Goal: Task Accomplishment & Management: Manage account settings

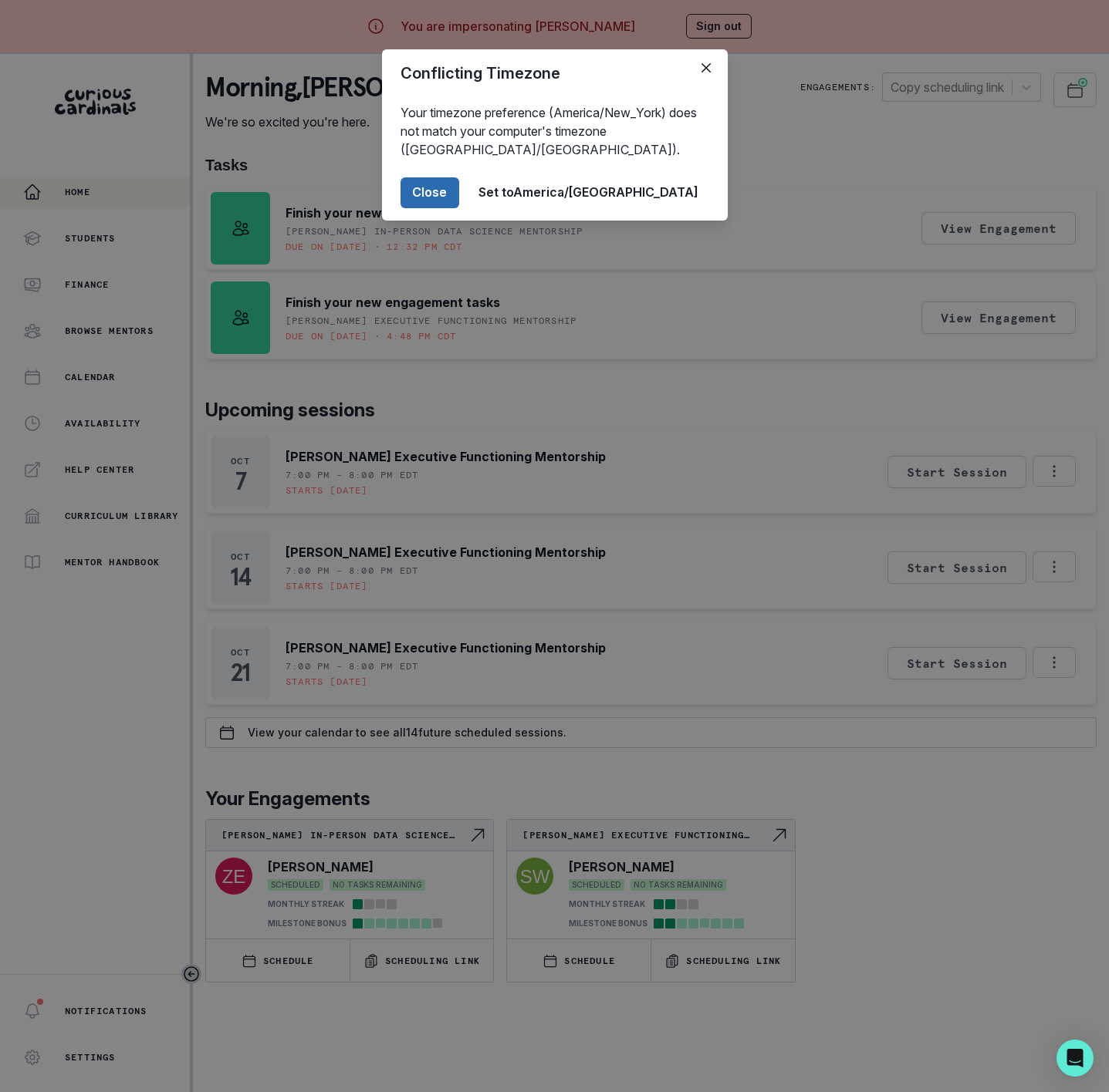
click at [459, 188] on button "Close" at bounding box center [430, 193] width 59 height 31
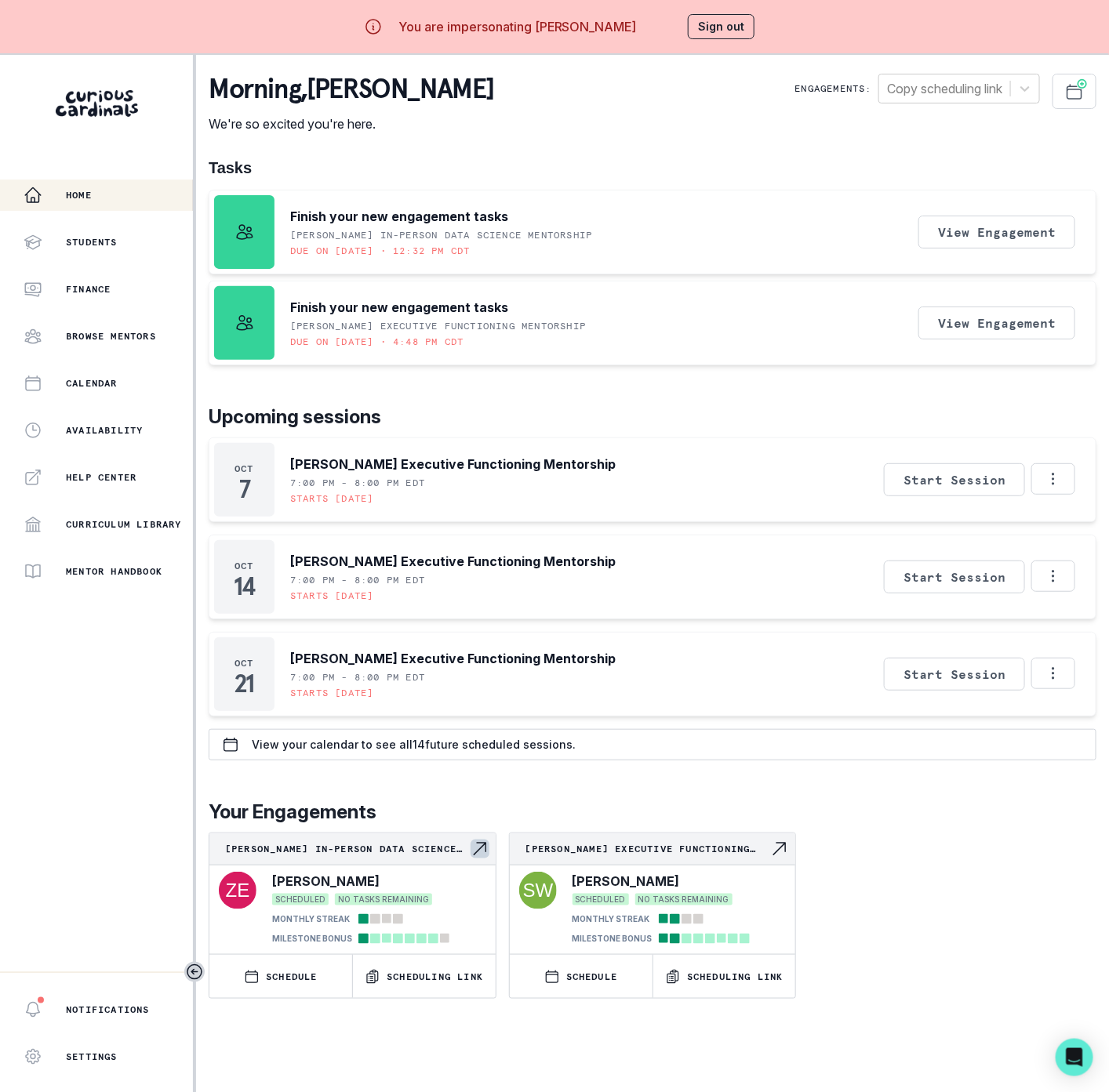
click at [309, 854] on p "[PERSON_NAME] In-Person Data Science Mentorship" at bounding box center [348, 849] width 246 height 13
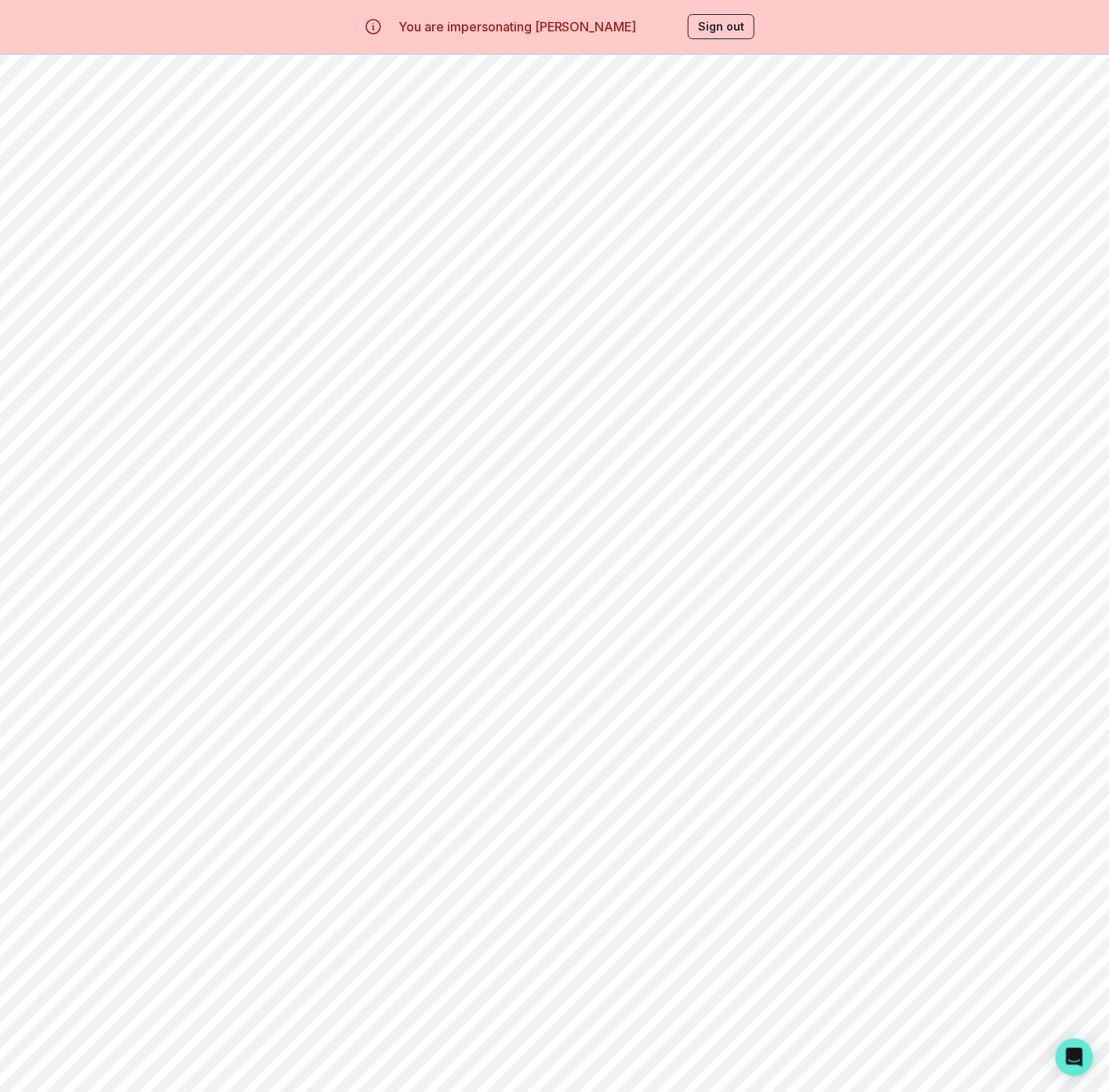
click at [676, 693] on icon "Options" at bounding box center [677, 688] width 2 height 12
click at [726, 810] on button "Cancel Session" at bounding box center [748, 809] width 174 height 28
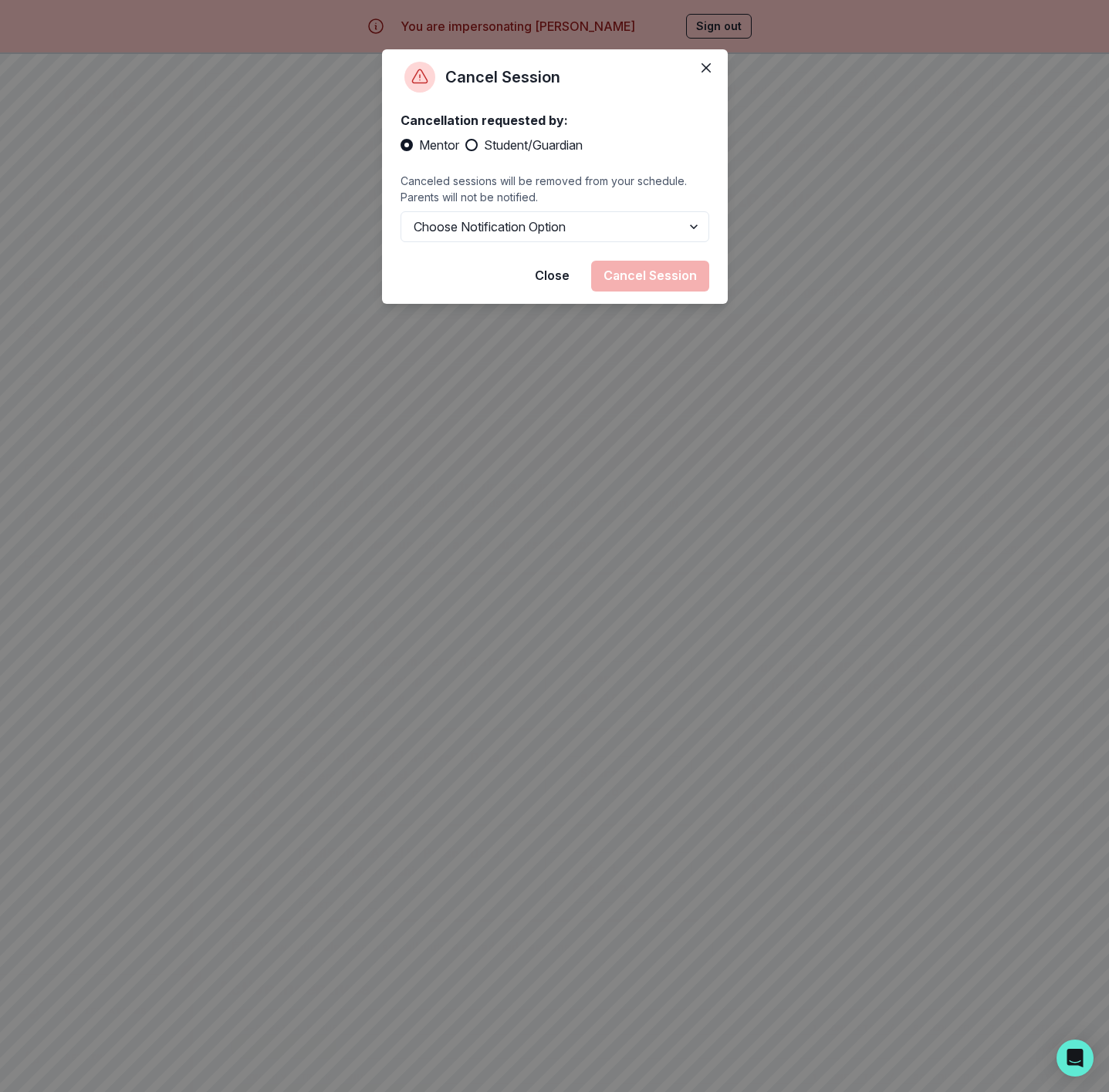
click at [466, 148] on span at bounding box center [471, 144] width 13 height 13
click at [465, 146] on input "Student/Guardian" at bounding box center [464, 145] width 1 height 1
radio input "true"
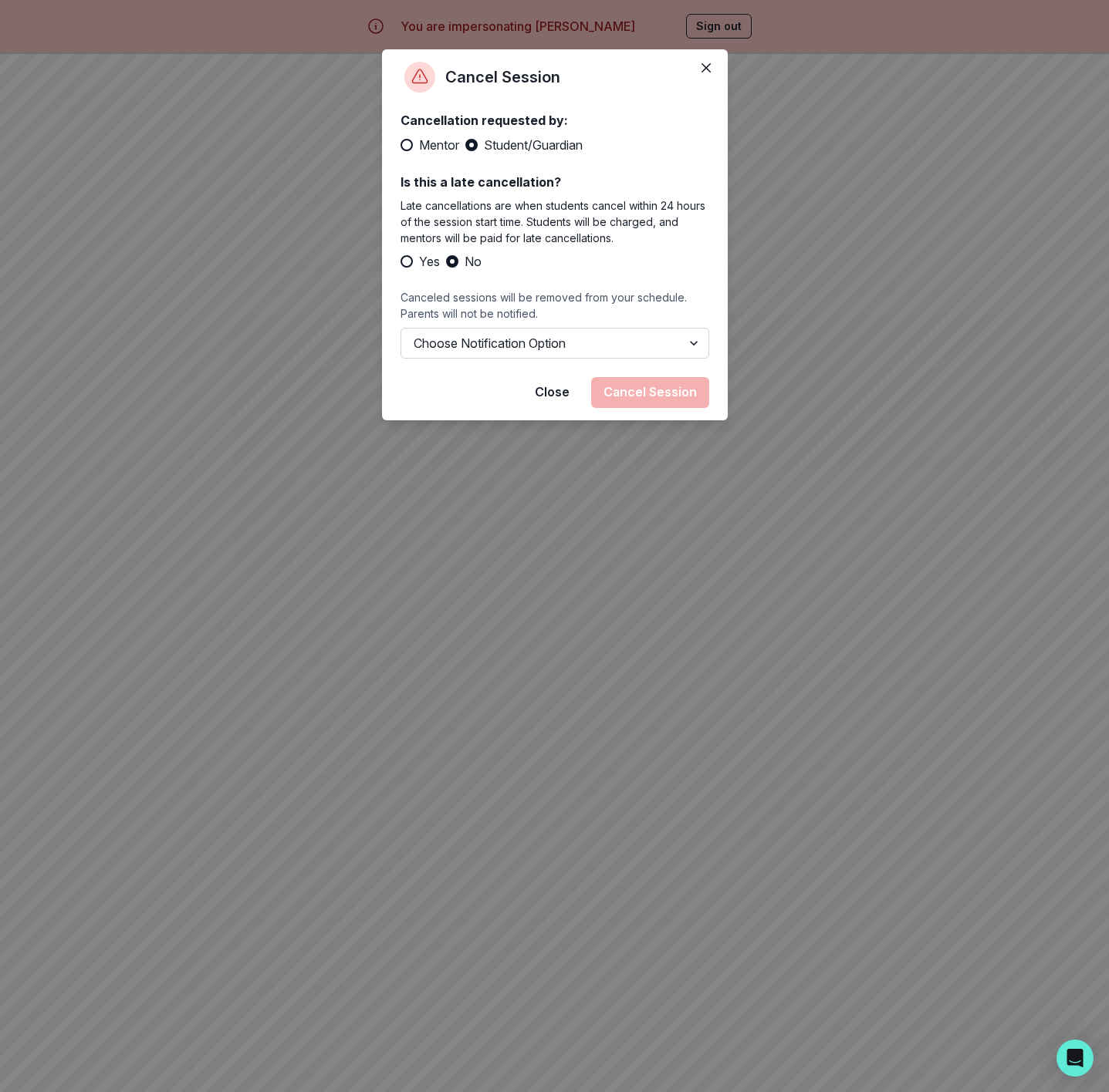
click at [446, 353] on select "Choose Notification Option Notify Family Do Not Notify Family" at bounding box center [555, 343] width 308 height 31
select select "option2"
click at [401, 328] on select "Choose Notification Option Notify Family Do Not Notify Family" at bounding box center [555, 343] width 308 height 31
click at [628, 390] on button "Cancel Session" at bounding box center [650, 393] width 118 height 31
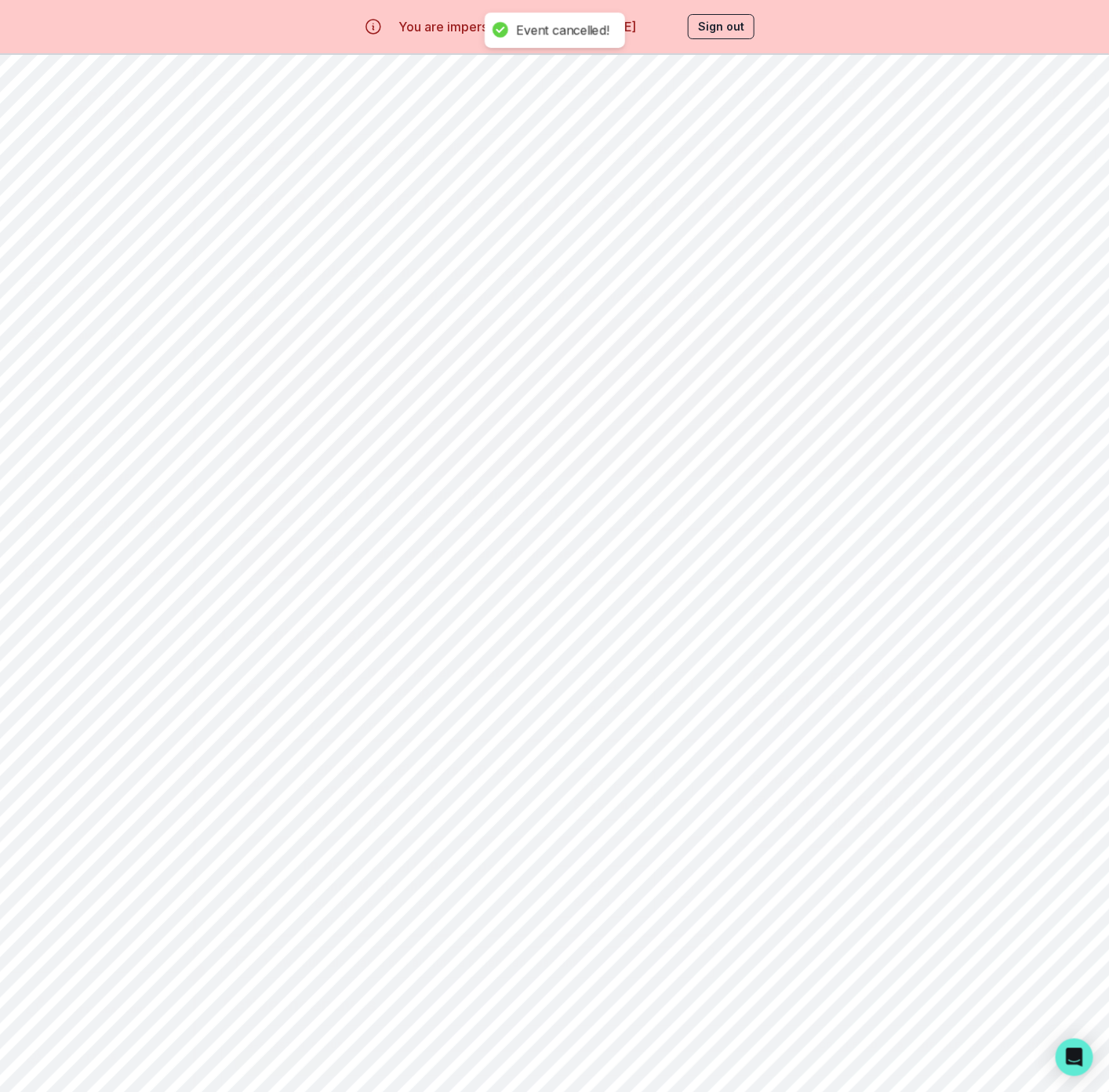
click at [683, 697] on icon "Options" at bounding box center [676, 687] width 17 height 17
click at [729, 814] on button "Cancel Session" at bounding box center [748, 809] width 174 height 28
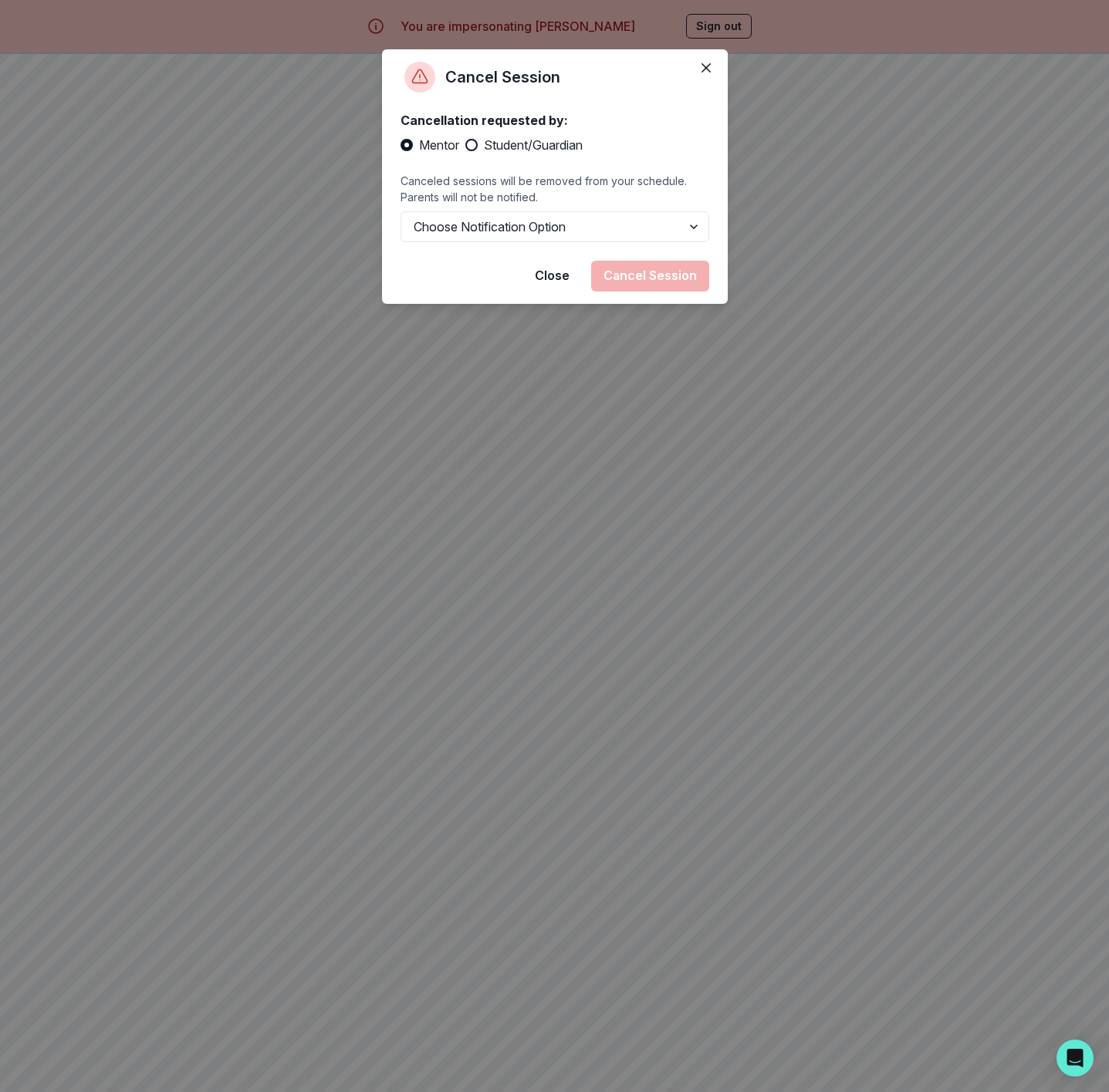
click at [521, 143] on span "Student/Guardian" at bounding box center [533, 144] width 99 height 19
click at [465, 145] on input "Student/Guardian" at bounding box center [464, 145] width 1 height 1
radio input "true"
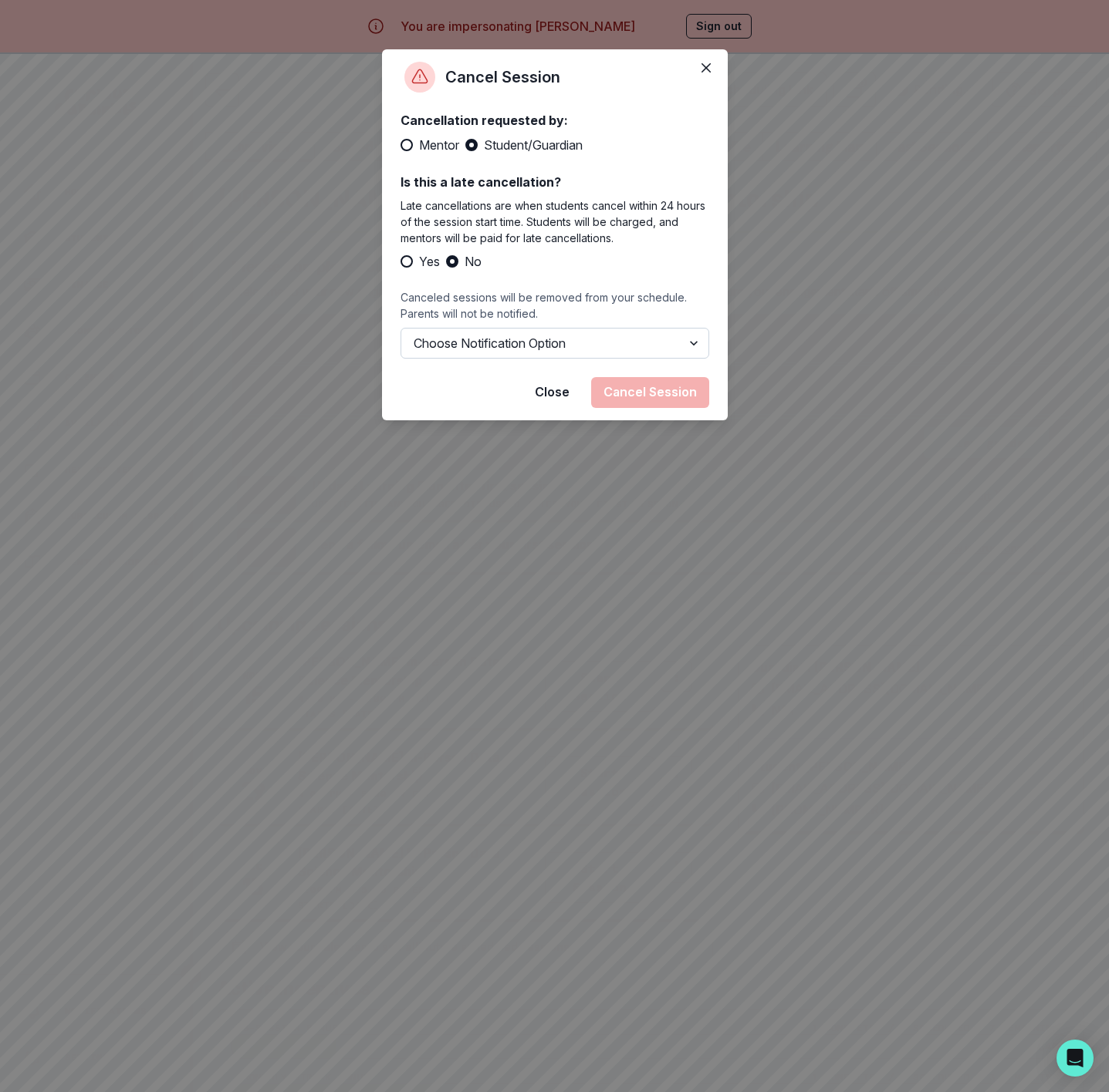
click at [541, 345] on select "Choose Notification Option Notify Family Do Not Notify Family" at bounding box center [555, 343] width 308 height 31
select select "option2"
click at [401, 328] on select "Choose Notification Option Notify Family Do Not Notify Family" at bounding box center [555, 343] width 308 height 31
click at [630, 392] on button "Cancel Session" at bounding box center [650, 393] width 118 height 31
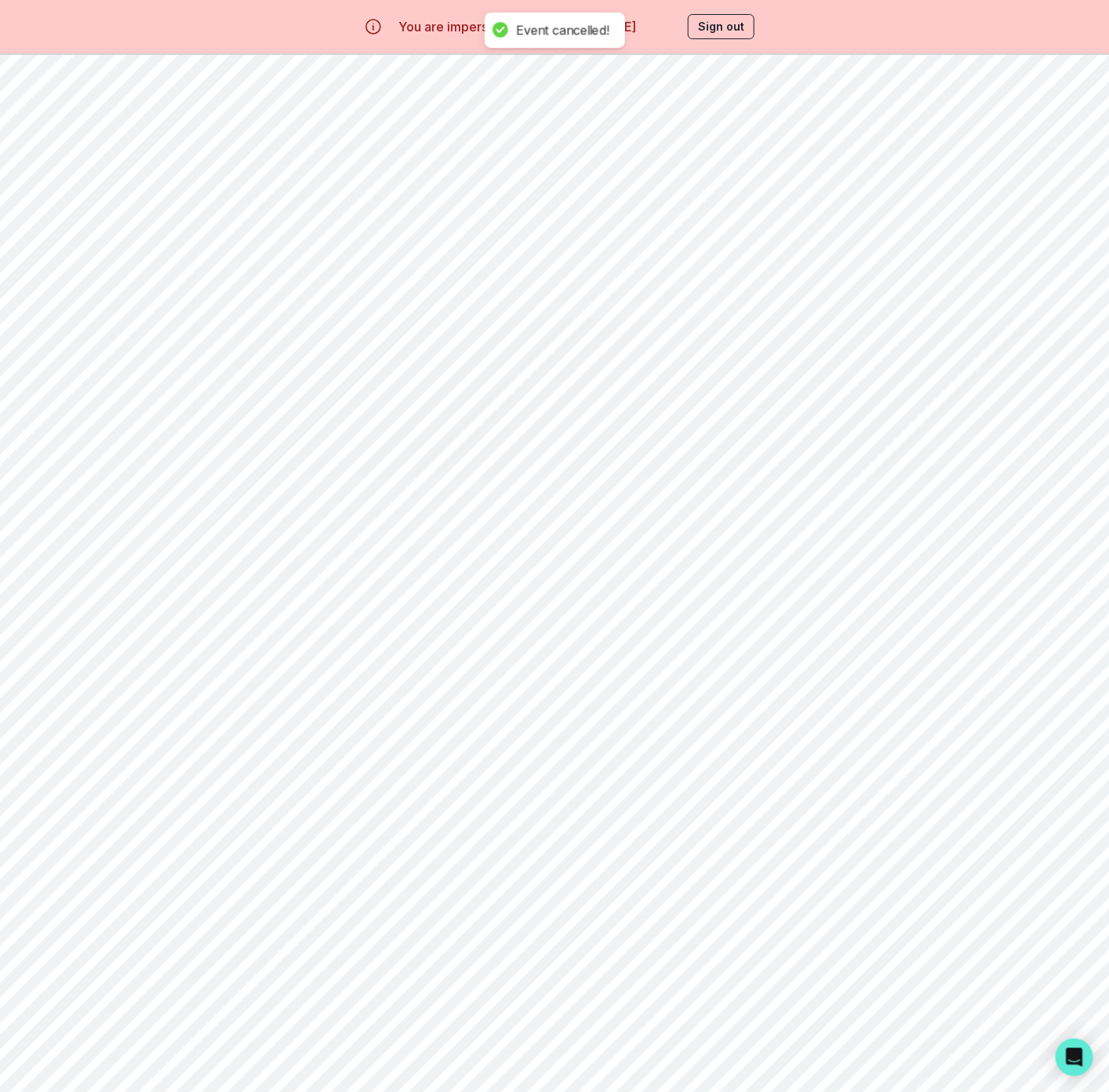
click at [689, 704] on button "Options" at bounding box center [677, 688] width 32 height 32
click at [721, 810] on button "Cancel Session" at bounding box center [748, 809] width 174 height 28
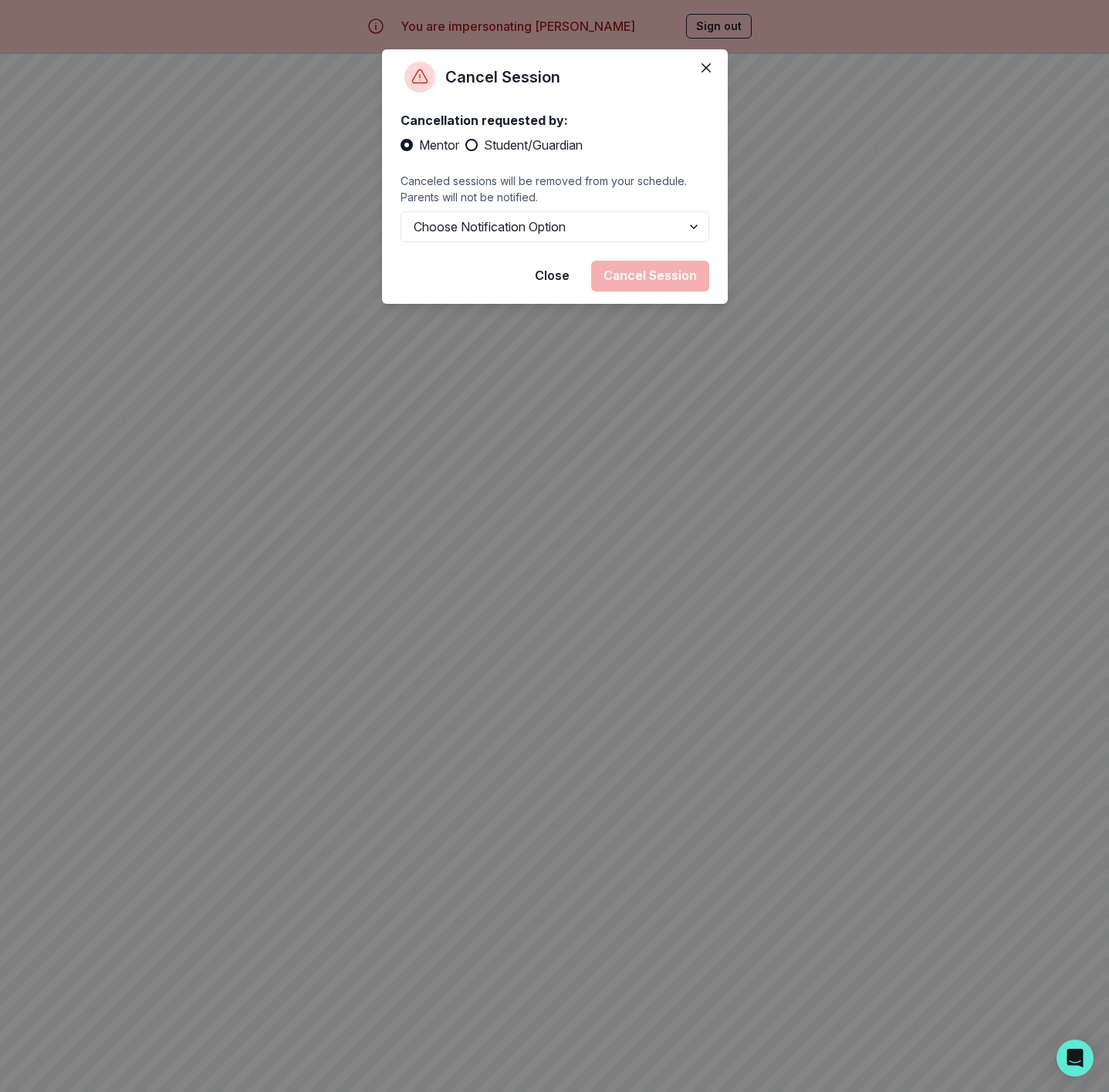
click at [531, 144] on span "Student/Guardian" at bounding box center [533, 144] width 99 height 19
click at [465, 145] on input "Student/Guardian" at bounding box center [464, 145] width 1 height 1
radio input "true"
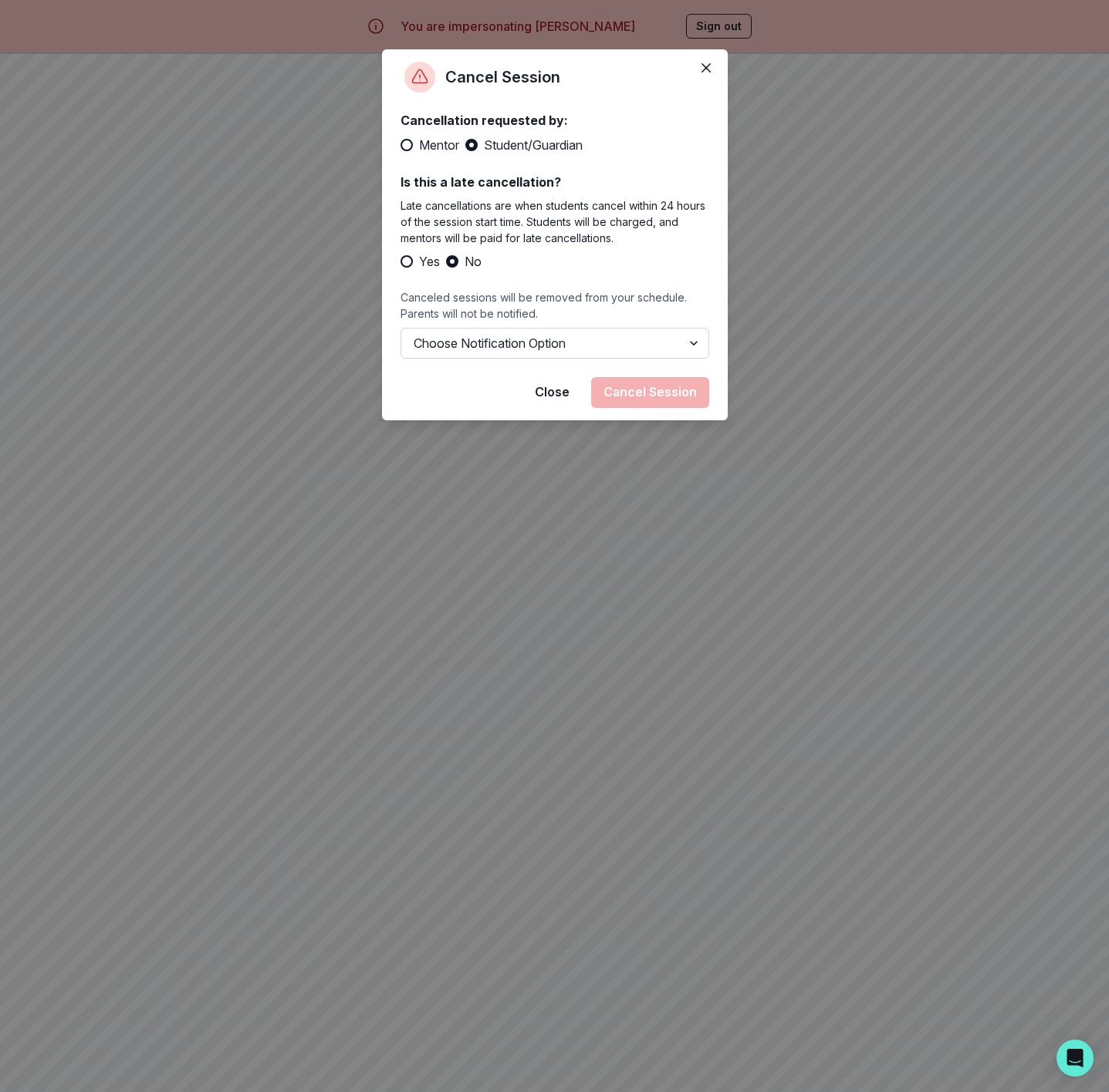
click at [535, 355] on select "Choose Notification Option Notify Family Do Not Notify Family" at bounding box center [555, 343] width 308 height 31
select select "option2"
click at [401, 328] on select "Choose Notification Option Notify Family Do Not Notify Family" at bounding box center [555, 343] width 308 height 31
click at [640, 391] on button "Cancel Session" at bounding box center [650, 393] width 118 height 31
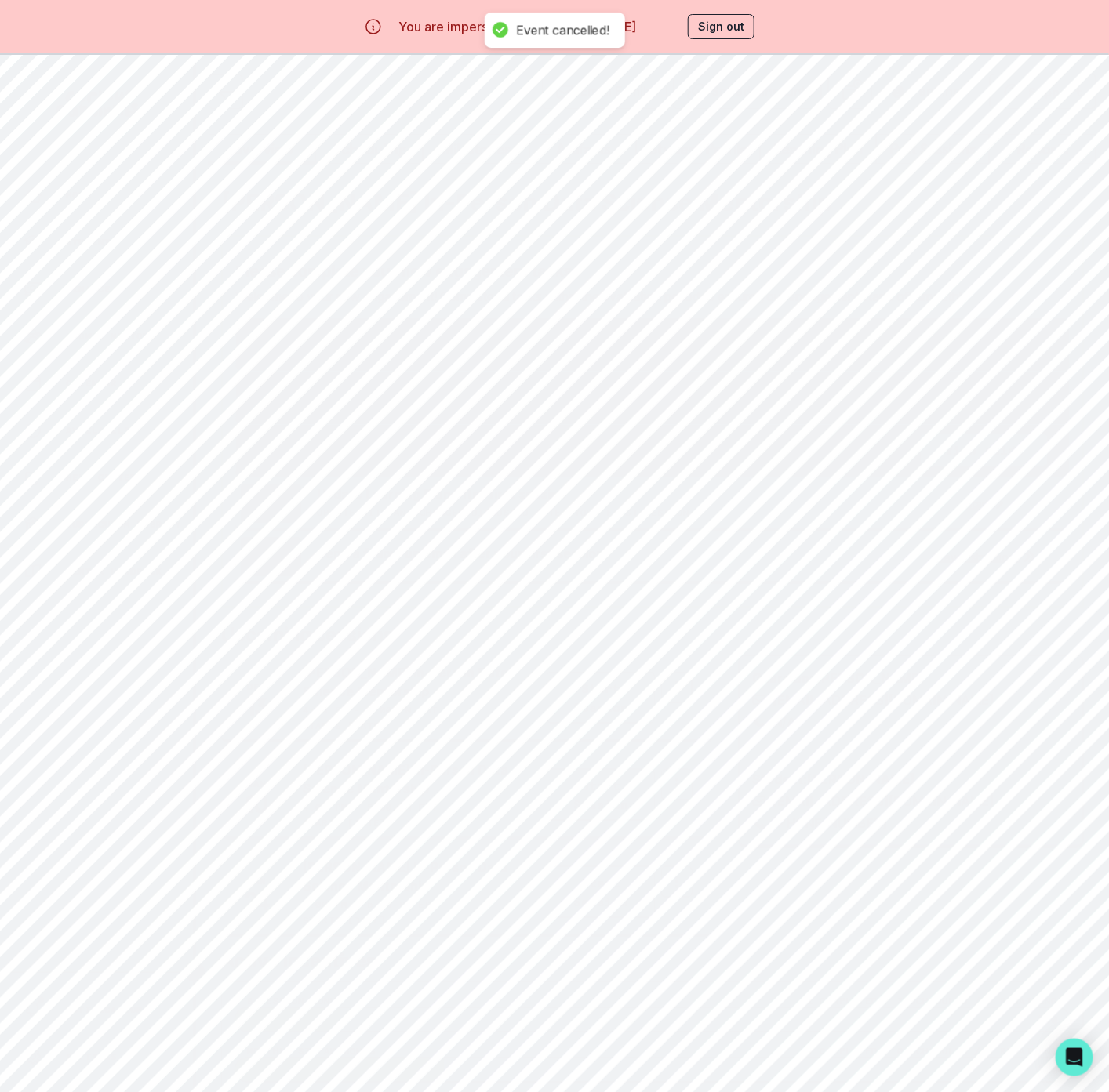
click at [685, 697] on icon "Options" at bounding box center [676, 687] width 17 height 17
click at [721, 807] on button "Cancel Session" at bounding box center [757, 809] width 174 height 28
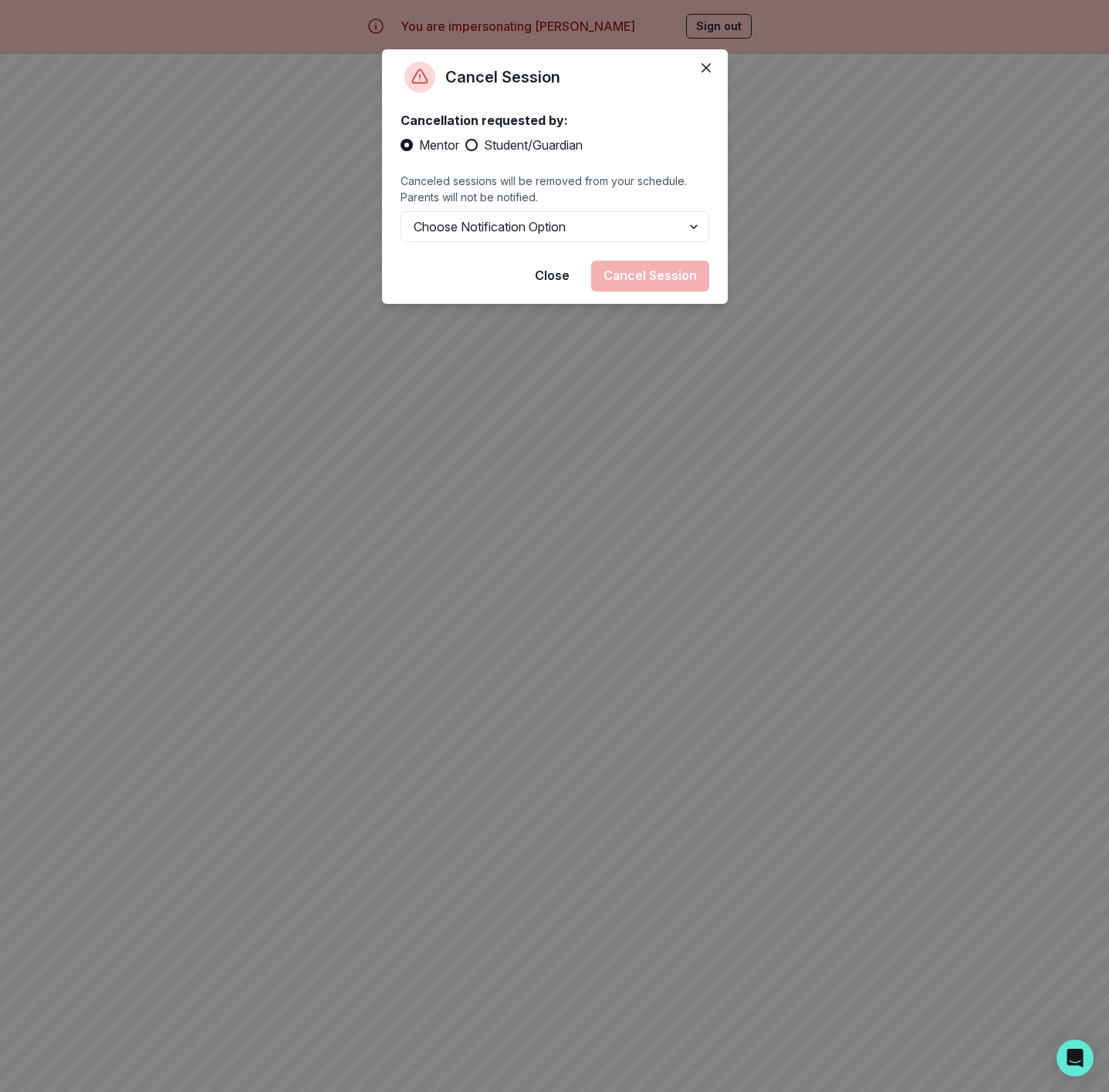
click at [510, 130] on div "Cancellation requested by: Mentor Student/Guardian Canceled sessions will be re…" at bounding box center [555, 176] width 308 height 132
click at [517, 146] on span "Student/Guardian" at bounding box center [533, 144] width 99 height 19
click at [465, 146] on input "Student/Guardian" at bounding box center [464, 145] width 1 height 1
radio input "true"
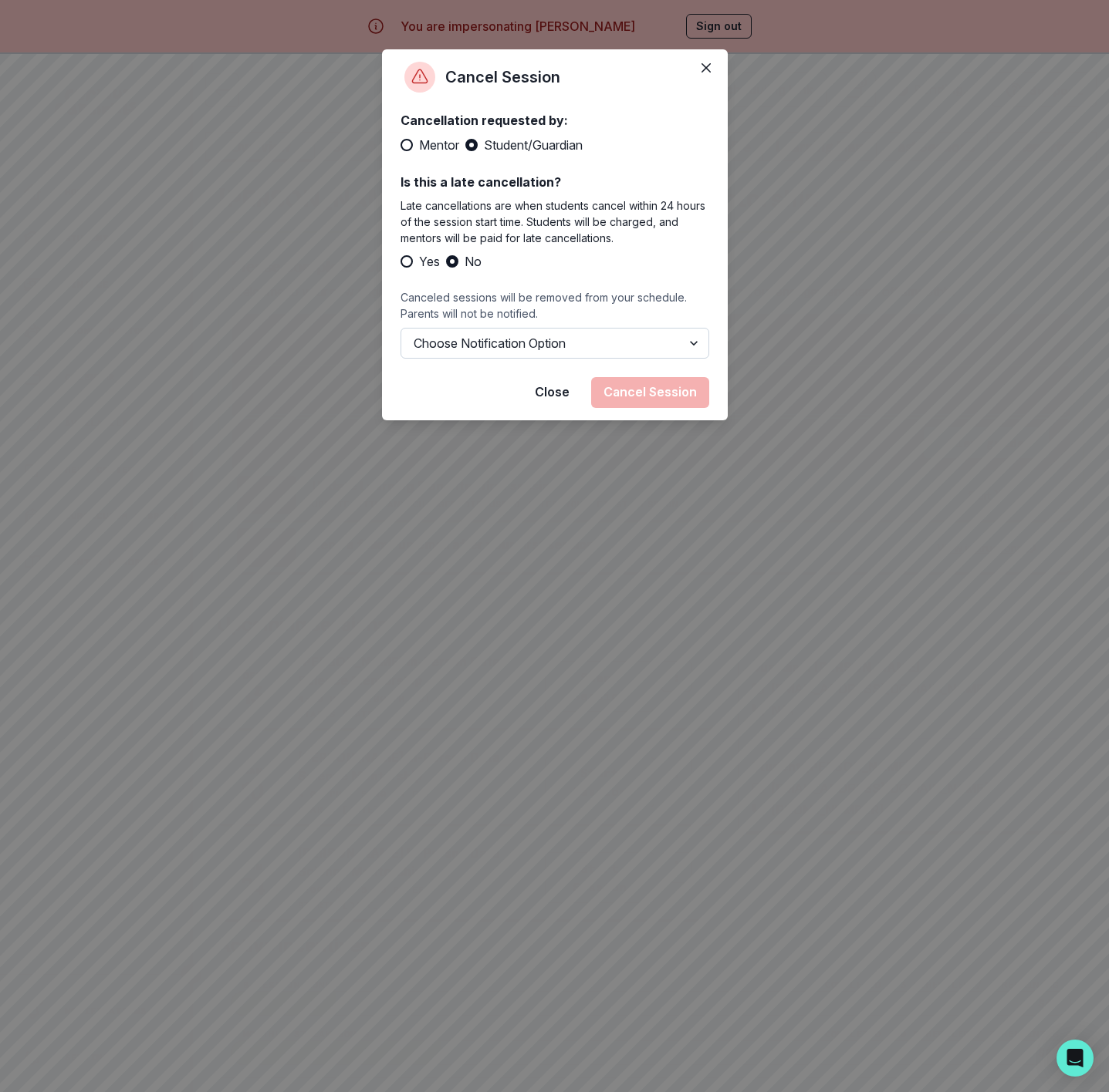
click at [593, 350] on select "Choose Notification Option Notify Family Do Not Notify Family" at bounding box center [555, 343] width 308 height 31
select select "option2"
click at [401, 328] on select "Choose Notification Option Notify Family Do Not Notify Family" at bounding box center [555, 343] width 308 height 31
click at [655, 394] on button "Cancel Session" at bounding box center [650, 393] width 118 height 31
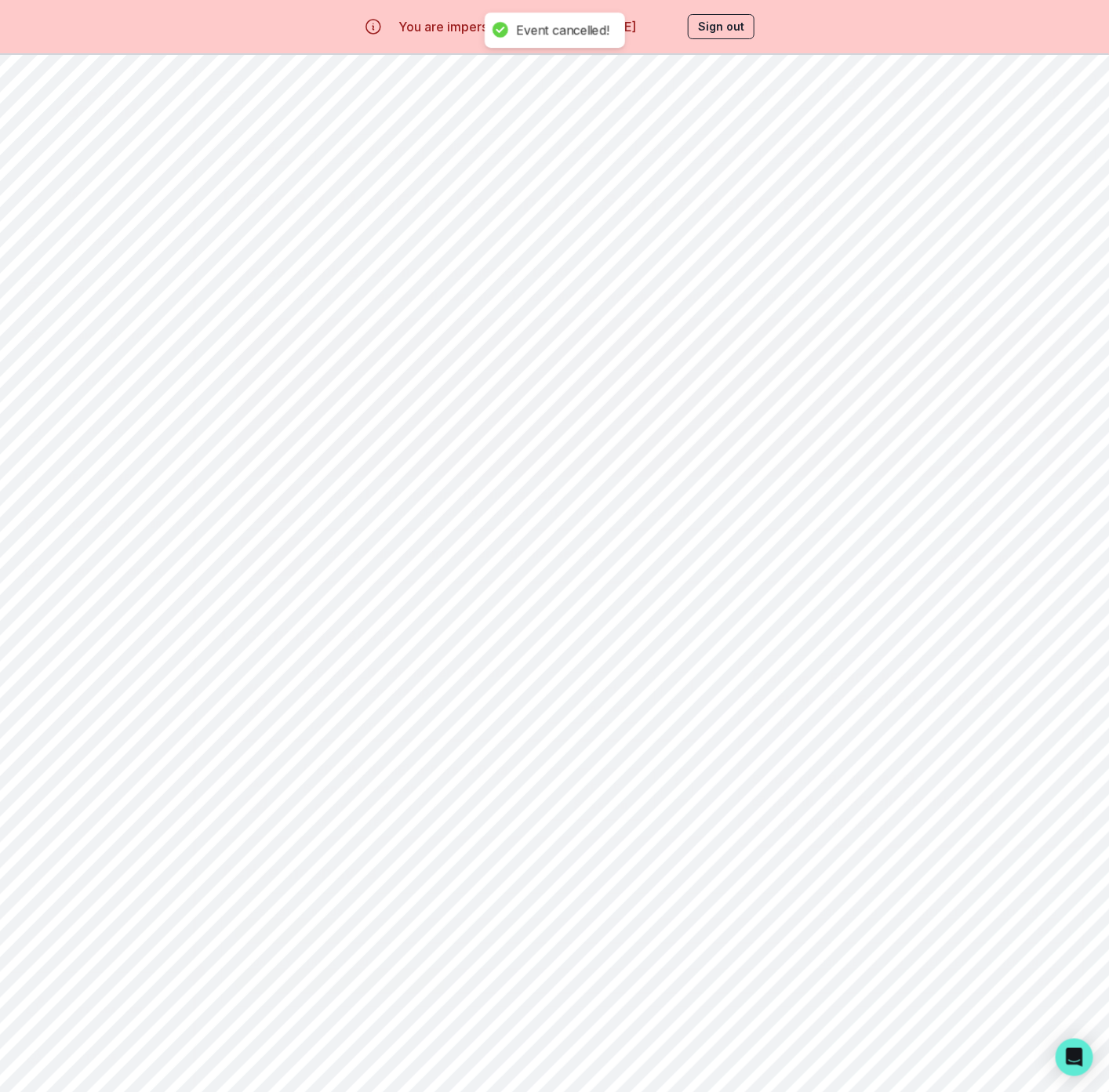
click at [685, 697] on icon "Options" at bounding box center [676, 687] width 17 height 17
click at [721, 813] on button "Cancel Session" at bounding box center [757, 809] width 174 height 28
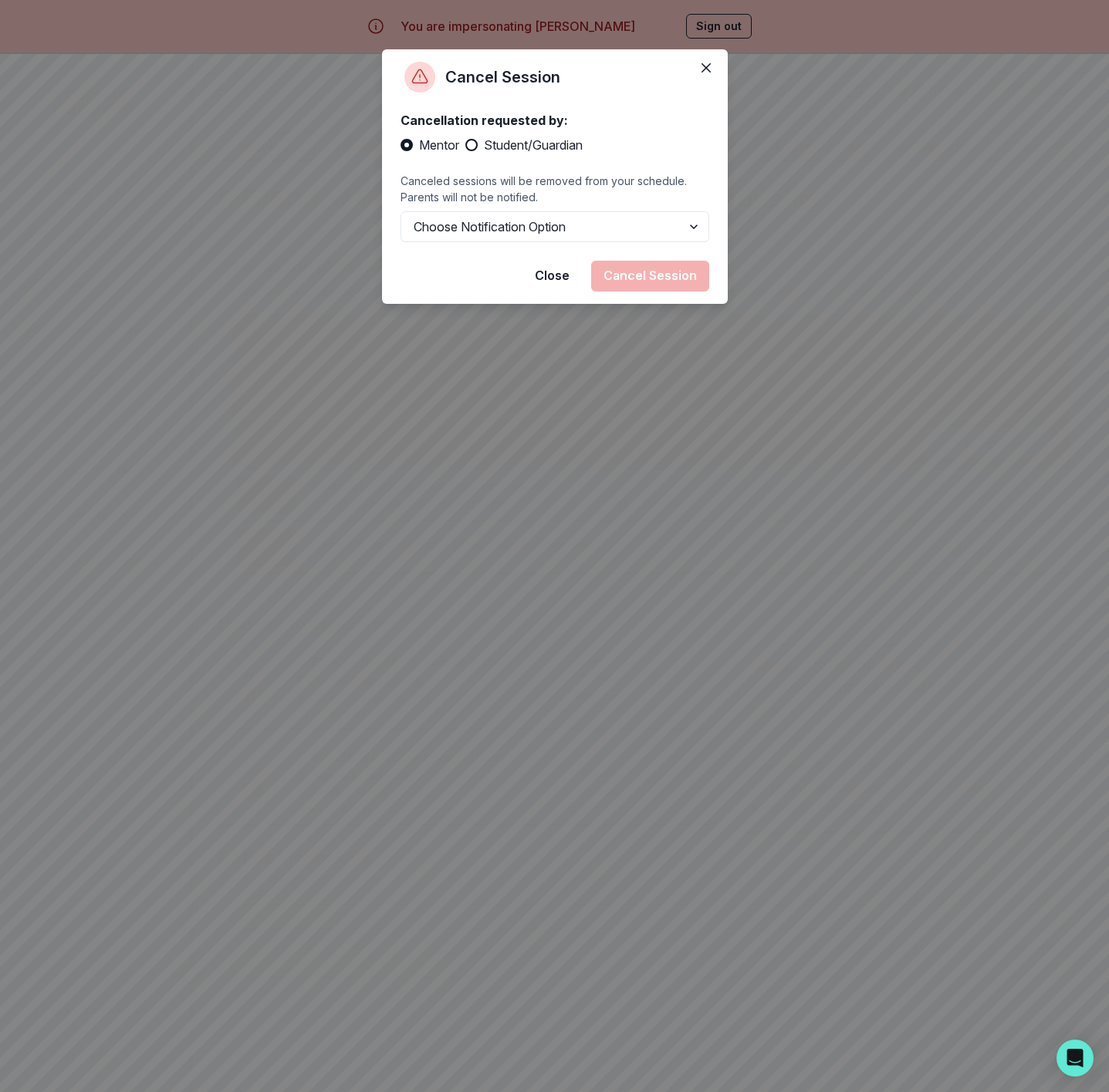
click at [551, 153] on span "Student/Guardian" at bounding box center [533, 144] width 99 height 19
click at [465, 146] on input "Student/Guardian" at bounding box center [464, 145] width 1 height 1
radio input "true"
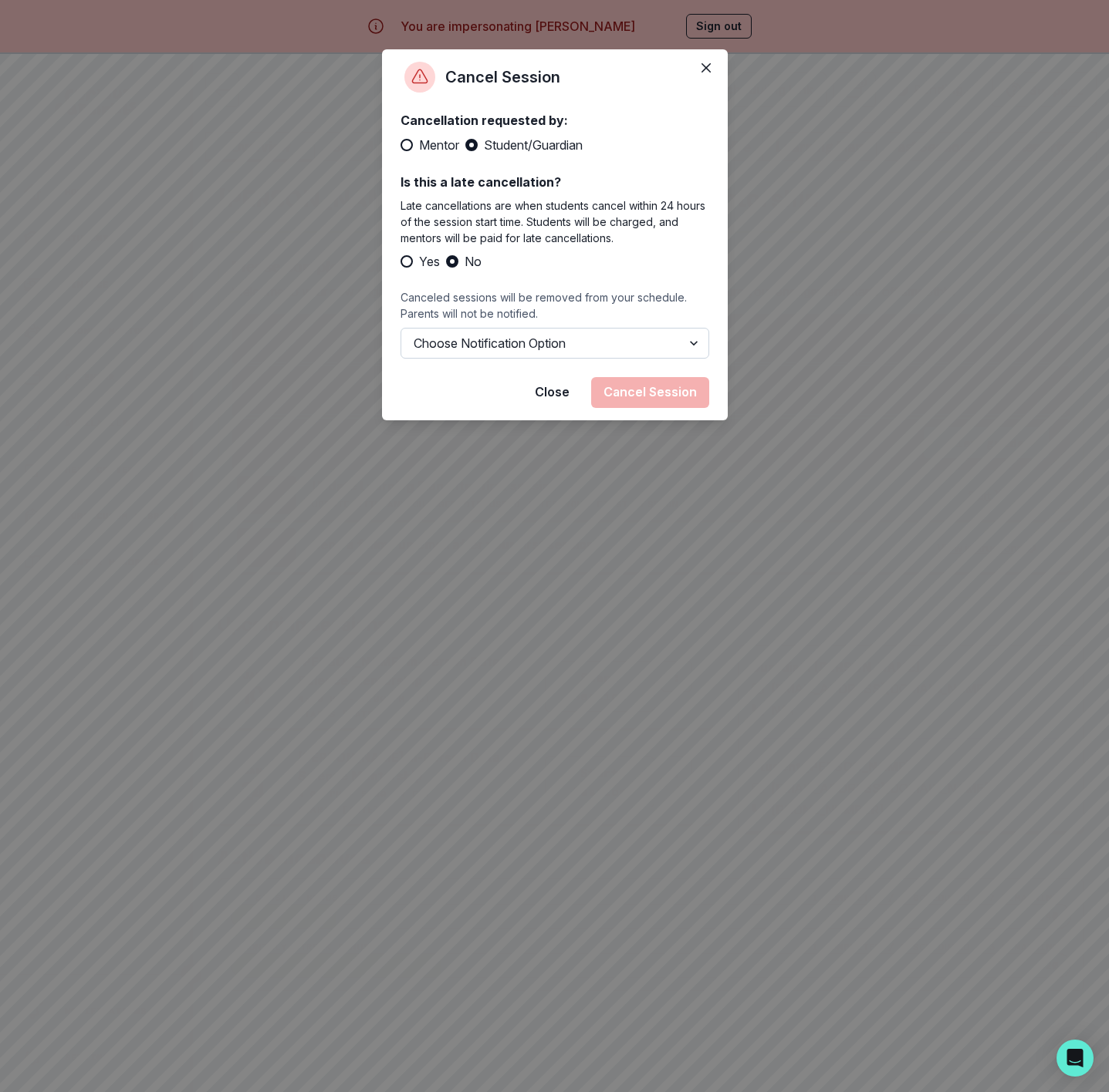
click at [564, 334] on select "Choose Notification Option Notify Family Do Not Notify Family" at bounding box center [555, 343] width 308 height 31
select select "option2"
click at [401, 328] on select "Choose Notification Option Notify Family Do Not Notify Family" at bounding box center [555, 343] width 308 height 31
click at [644, 394] on button "Cancel Session" at bounding box center [650, 393] width 118 height 31
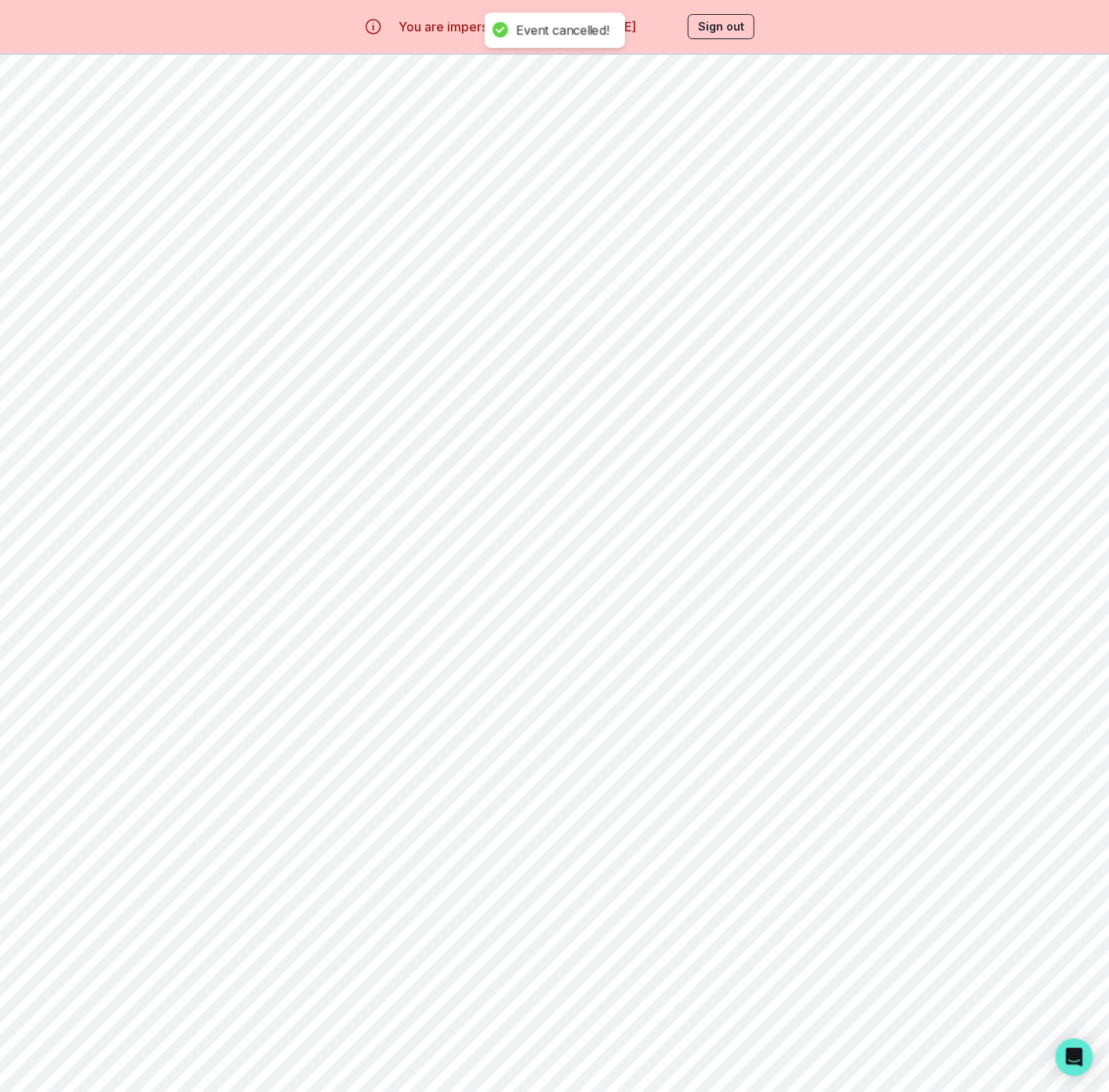
click at [693, 704] on button "Options" at bounding box center [677, 688] width 32 height 32
click at [722, 803] on button "Cancel Session" at bounding box center [757, 809] width 174 height 28
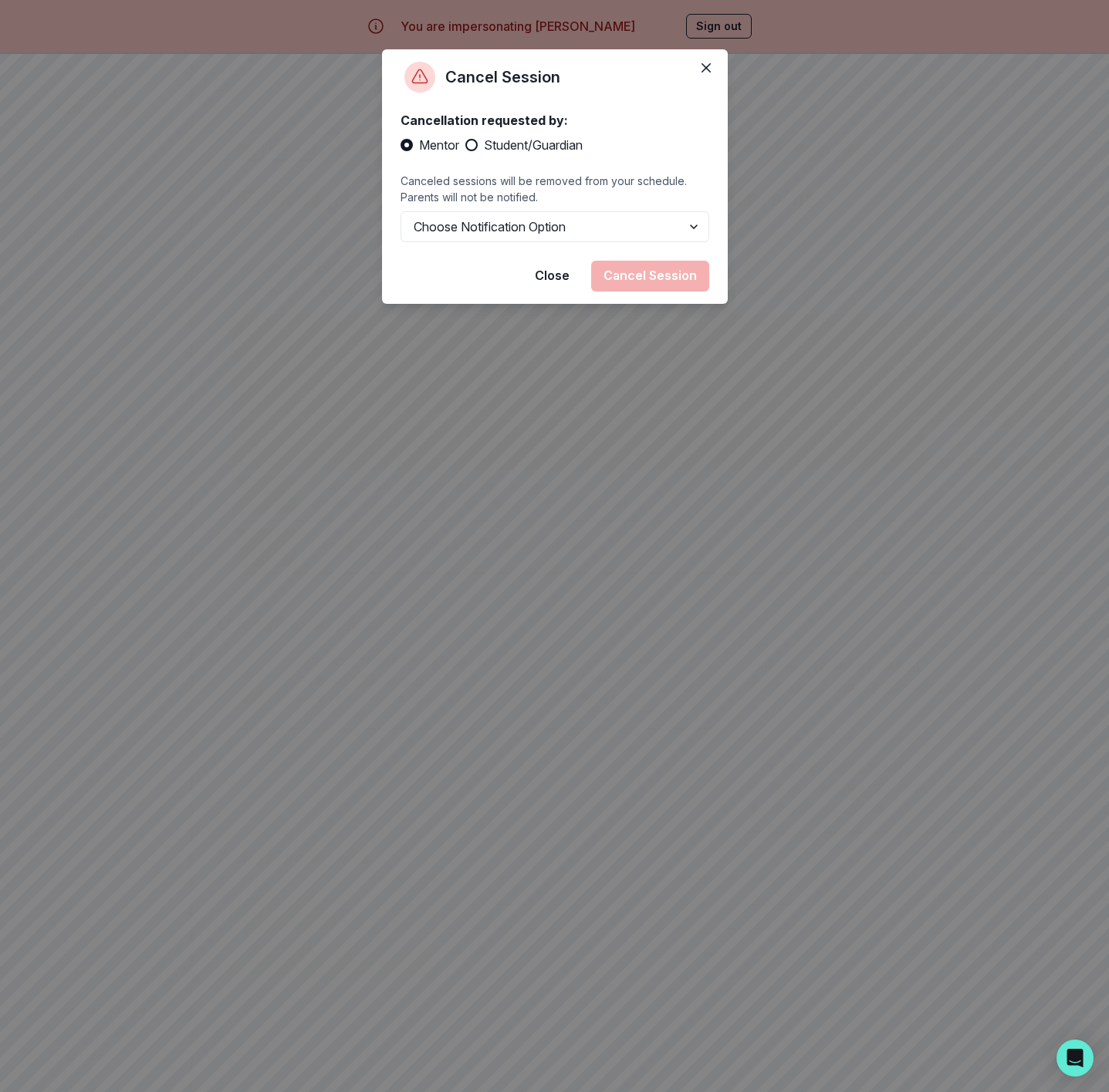
click at [545, 136] on span "Student/Guardian" at bounding box center [533, 144] width 99 height 19
click at [465, 145] on input "Student/Guardian" at bounding box center [464, 145] width 1 height 1
radio input "true"
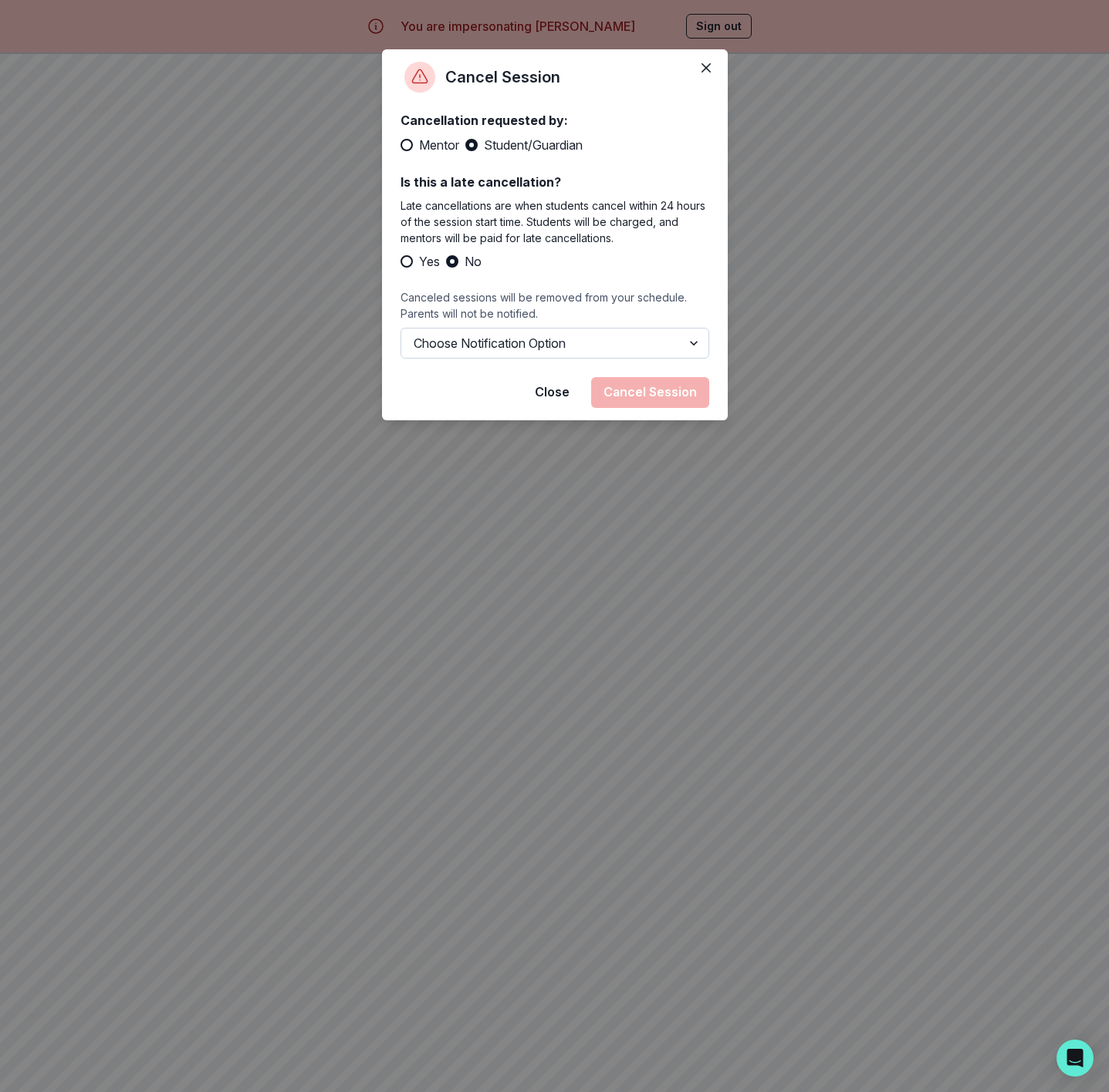
click at [523, 343] on select "Choose Notification Option Notify Family Do Not Notify Family" at bounding box center [555, 343] width 308 height 31
select select "option2"
click at [401, 328] on select "Choose Notification Option Notify Family Do Not Notify Family" at bounding box center [555, 343] width 308 height 31
click at [642, 382] on button "Cancel Session" at bounding box center [650, 393] width 118 height 31
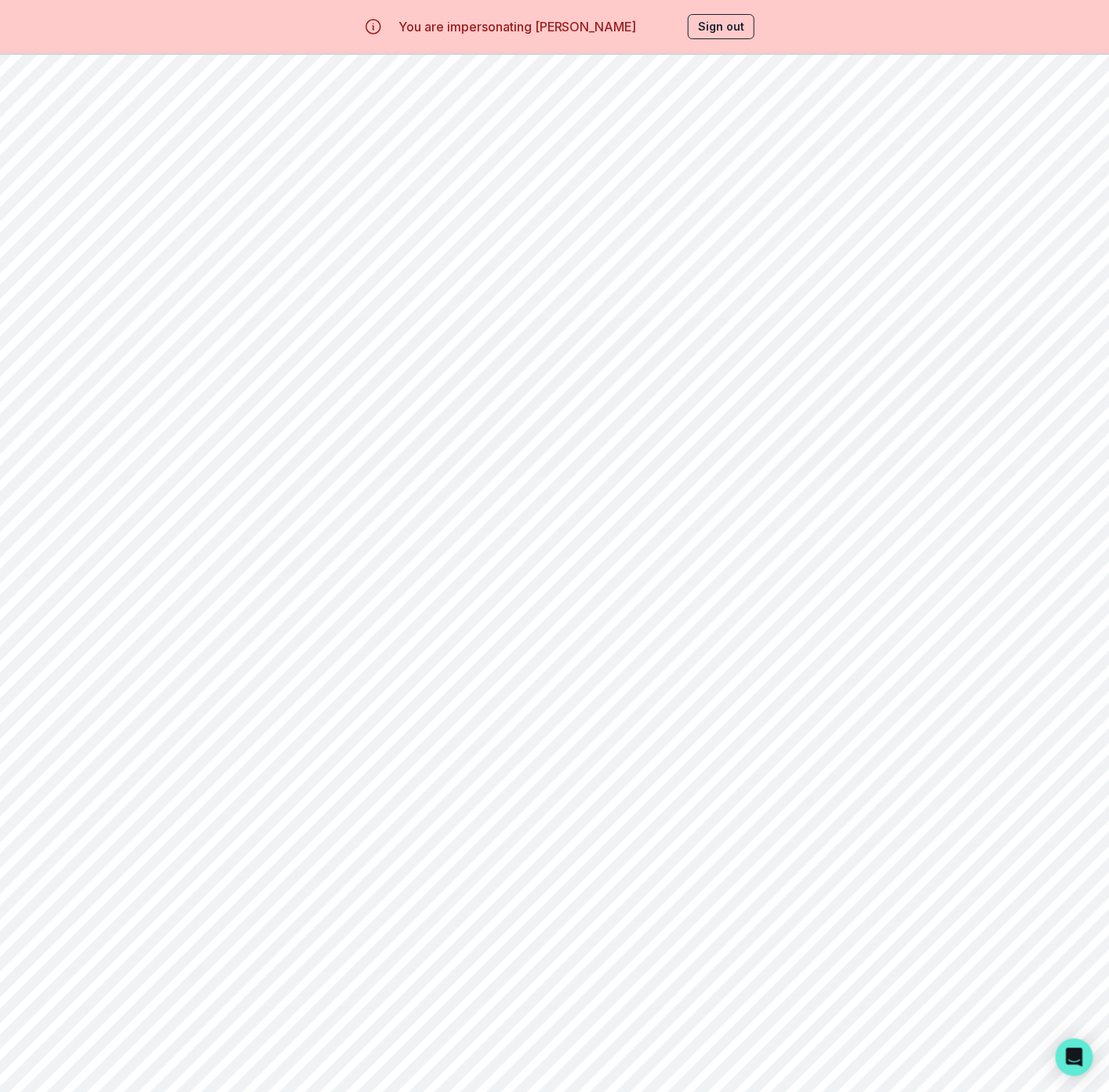
click at [77, 176] on aside "Home Students Finance Browse Mentors Calendar Availability Help Center Curricul…" at bounding box center [98, 601] width 196 height 1092
click at [80, 189] on p "Home" at bounding box center [78, 195] width 26 height 13
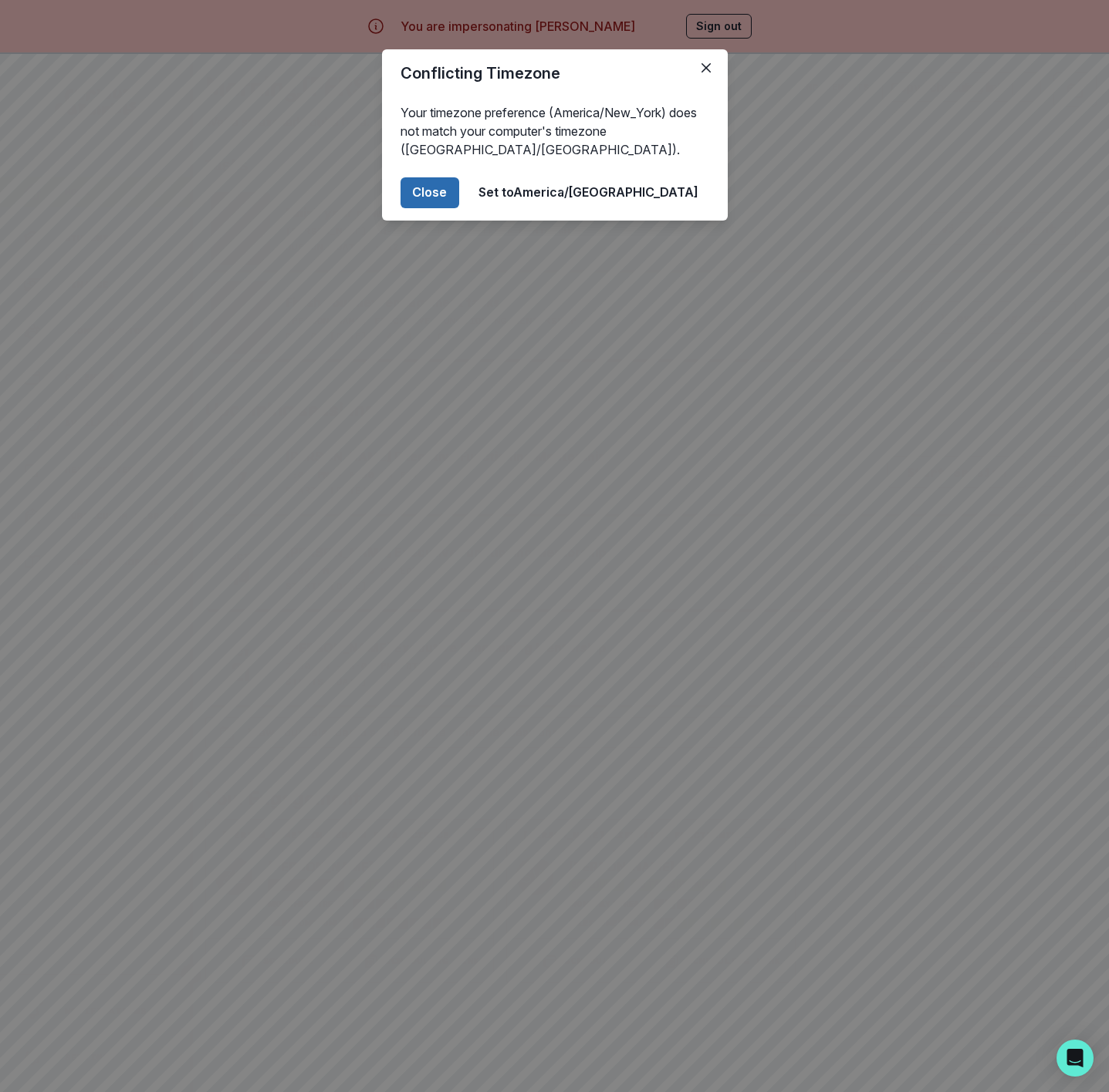
click at [459, 195] on button "Close" at bounding box center [430, 193] width 59 height 31
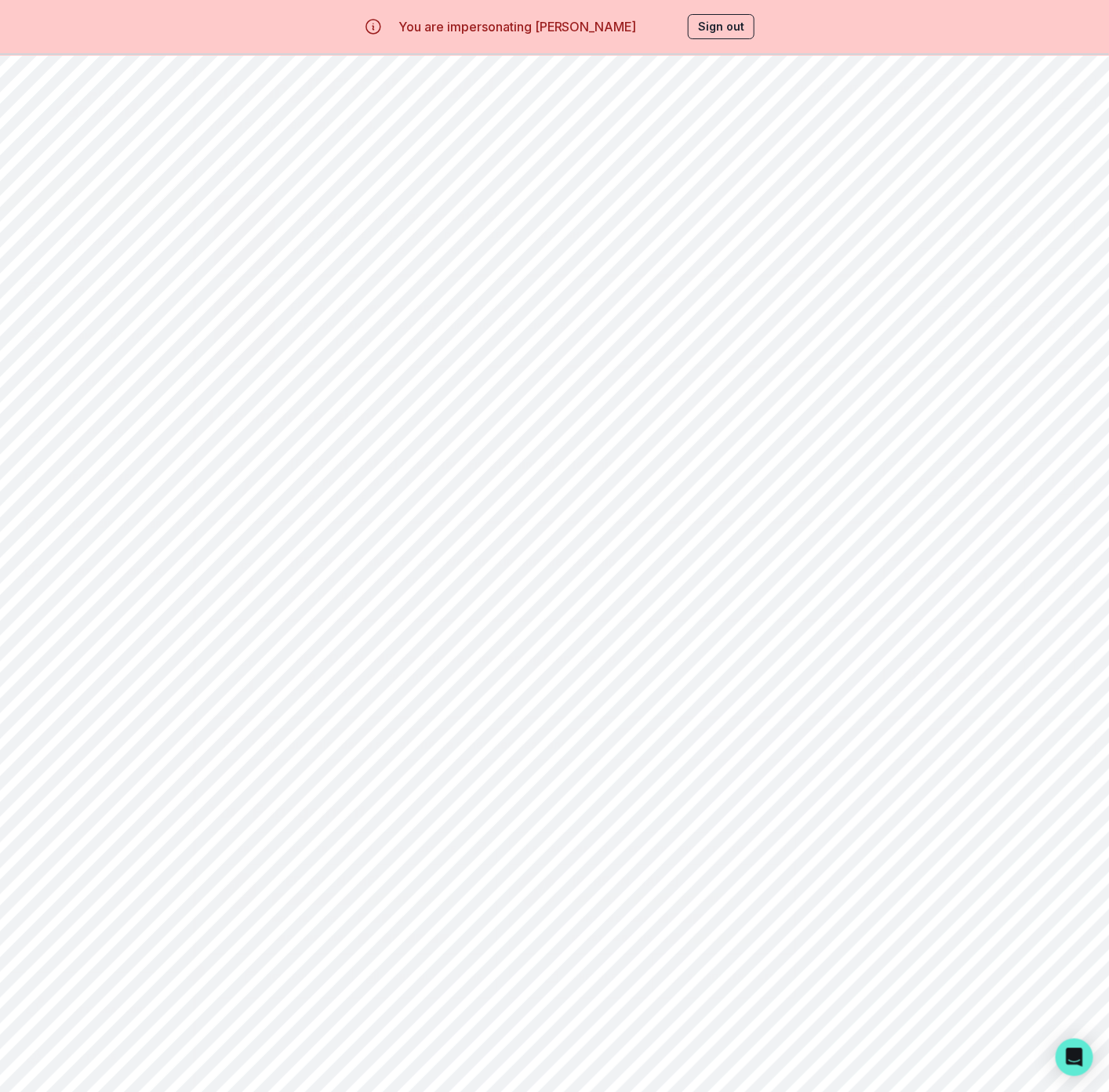
click at [729, 28] on button "Sign out" at bounding box center [721, 26] width 66 height 25
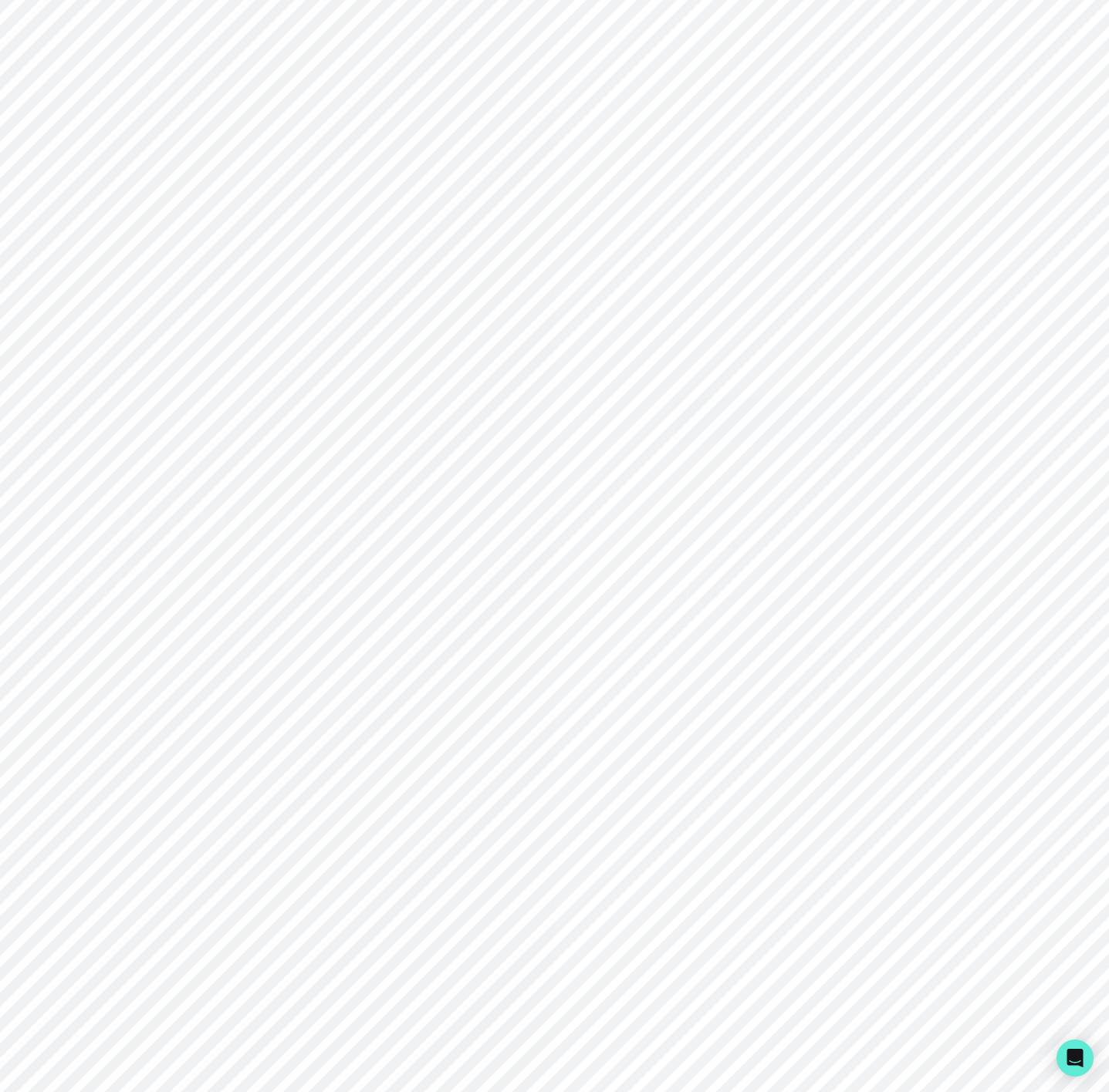
type input "[EMAIL_ADDRESS][DOMAIN_NAME]"
click at [732, 401] on button "Sign in with Google" at bounding box center [831, 420] width 315 height 45
